Goal: Task Accomplishment & Management: Manage account settings

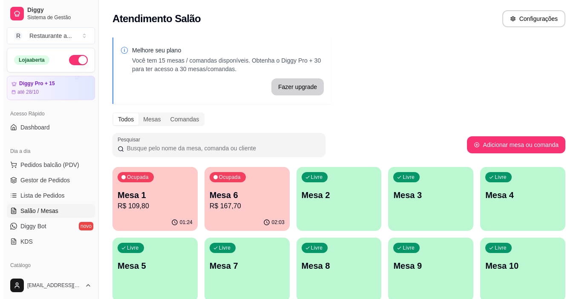
scroll to position [83, 0]
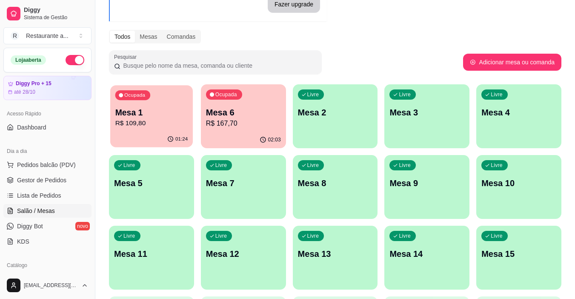
click at [148, 123] on p "R$ 109,80" at bounding box center [151, 123] width 73 height 10
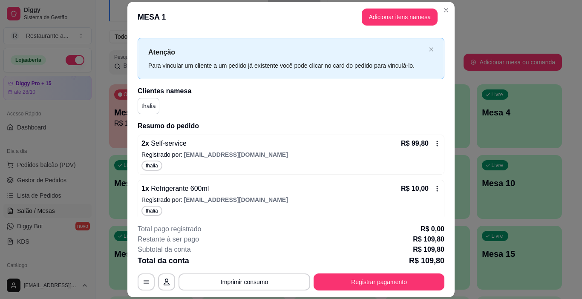
scroll to position [19, 0]
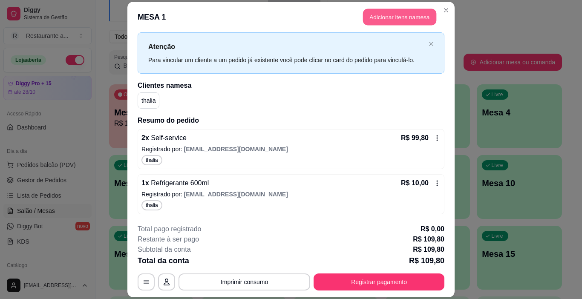
click at [396, 13] on button "Adicionar itens na mesa" at bounding box center [399, 17] width 73 height 17
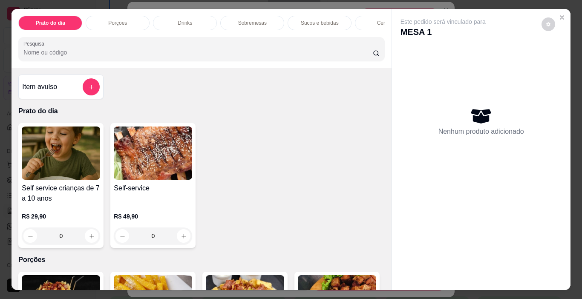
click at [313, 20] on p "Sucos e bebidas" at bounding box center [320, 23] width 38 height 7
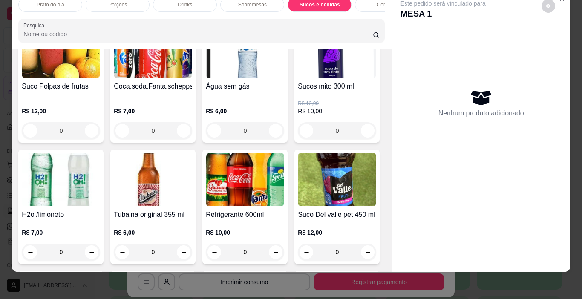
scroll to position [1200, 0]
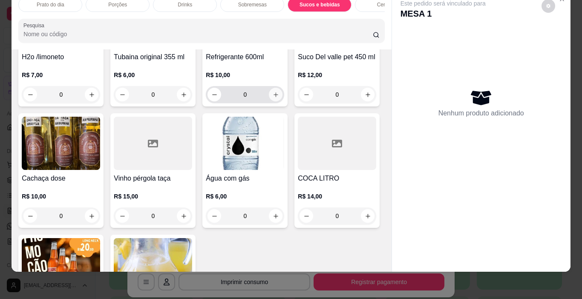
click at [207, 103] on div "0" at bounding box center [244, 94] width 75 height 17
click at [273, 98] on icon "increase-product-quantity" at bounding box center [276, 95] width 6 height 6
type input "1"
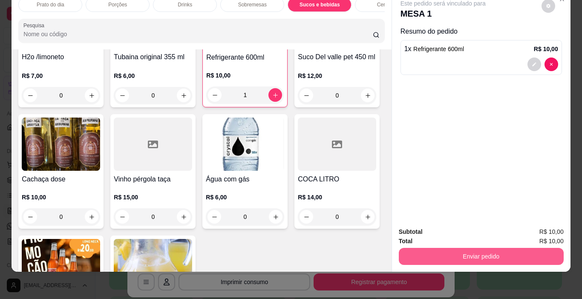
click at [486, 249] on button "Enviar pedido" at bounding box center [481, 256] width 165 height 17
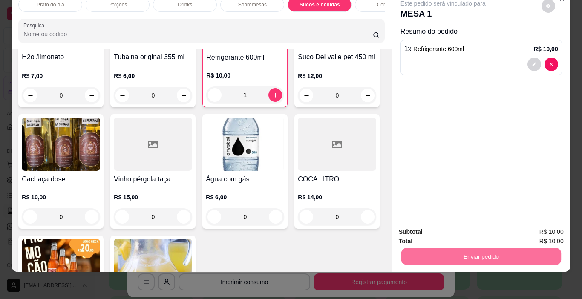
click at [543, 228] on button "Enviar pedido" at bounding box center [541, 229] width 48 height 16
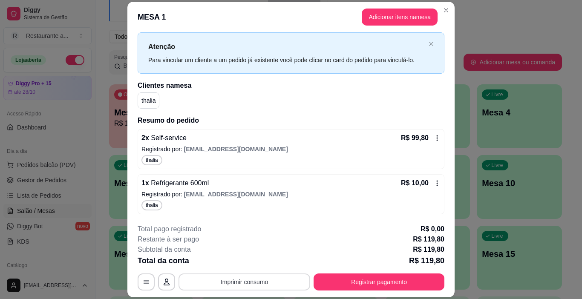
click at [254, 281] on button "Imprimir consumo" at bounding box center [244, 281] width 132 height 17
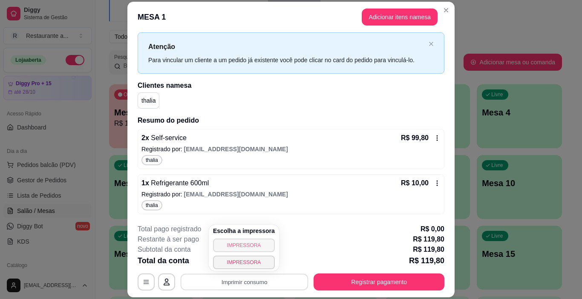
click at [244, 242] on button "IMPRESSORA" at bounding box center [244, 245] width 62 height 14
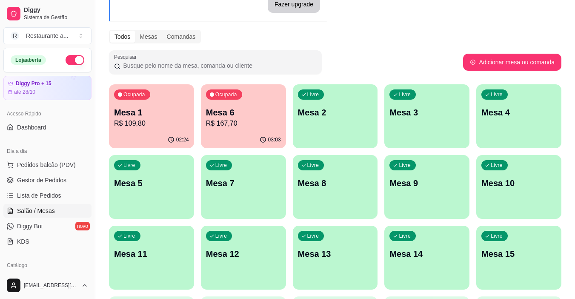
click at [247, 117] on p "Mesa 6" at bounding box center [243, 112] width 75 height 12
click at [235, 127] on p "R$ 167,70" at bounding box center [243, 123] width 73 height 10
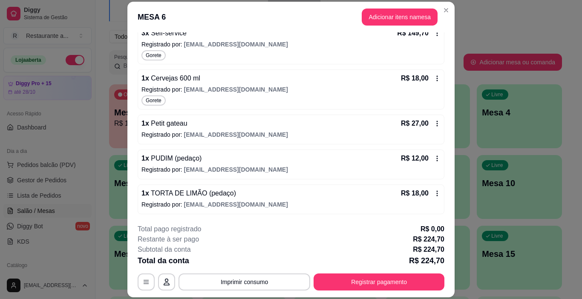
scroll to position [0, 0]
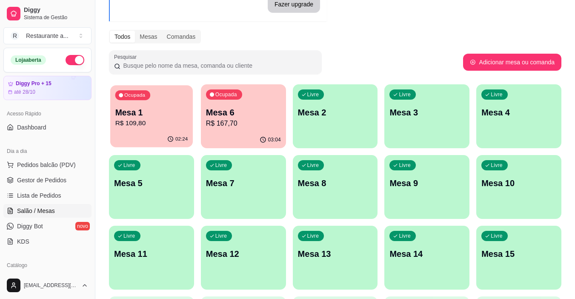
click at [158, 130] on div "Ocupada Mesa 1 R$ 109,80" at bounding box center [151, 108] width 83 height 46
click at [255, 131] on div "Ocupada Mesa 6 R$ 167,70" at bounding box center [243, 108] width 83 height 46
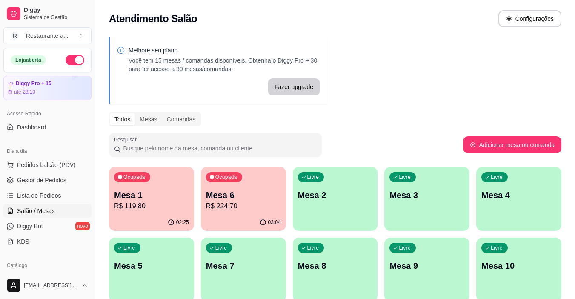
click at [255, 208] on p "R$ 224,70" at bounding box center [243, 206] width 75 height 10
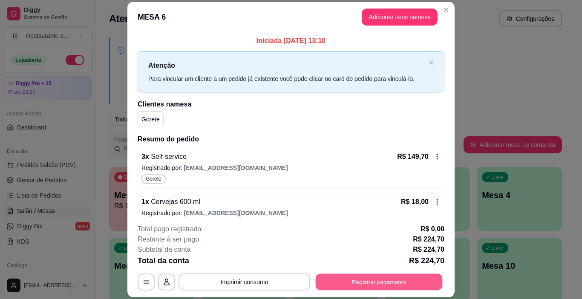
click at [382, 280] on button "Registrar pagamento" at bounding box center [379, 282] width 127 height 17
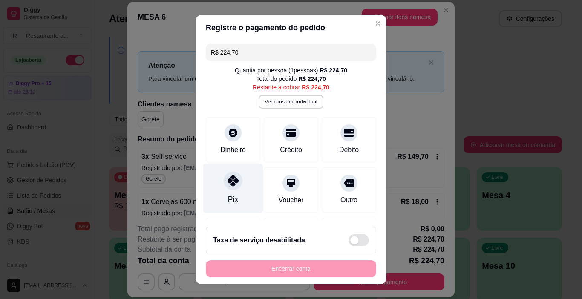
click at [231, 183] on icon at bounding box center [232, 180] width 11 height 11
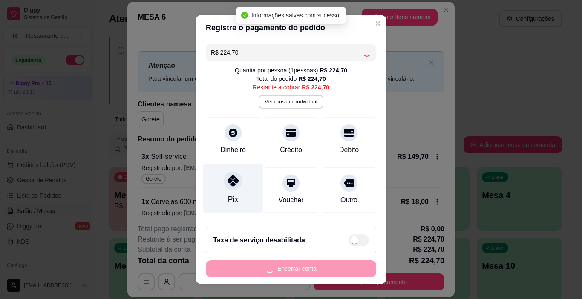
type input "R$ 0,00"
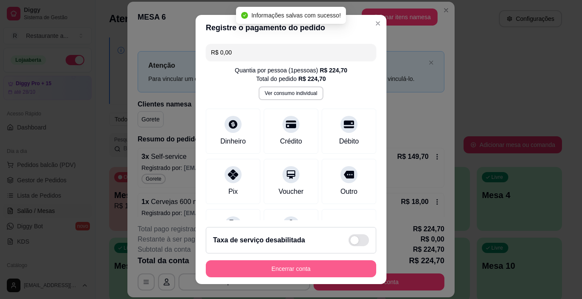
click at [283, 270] on button "Encerrar conta" at bounding box center [291, 268] width 170 height 17
